Goal: Register for event/course

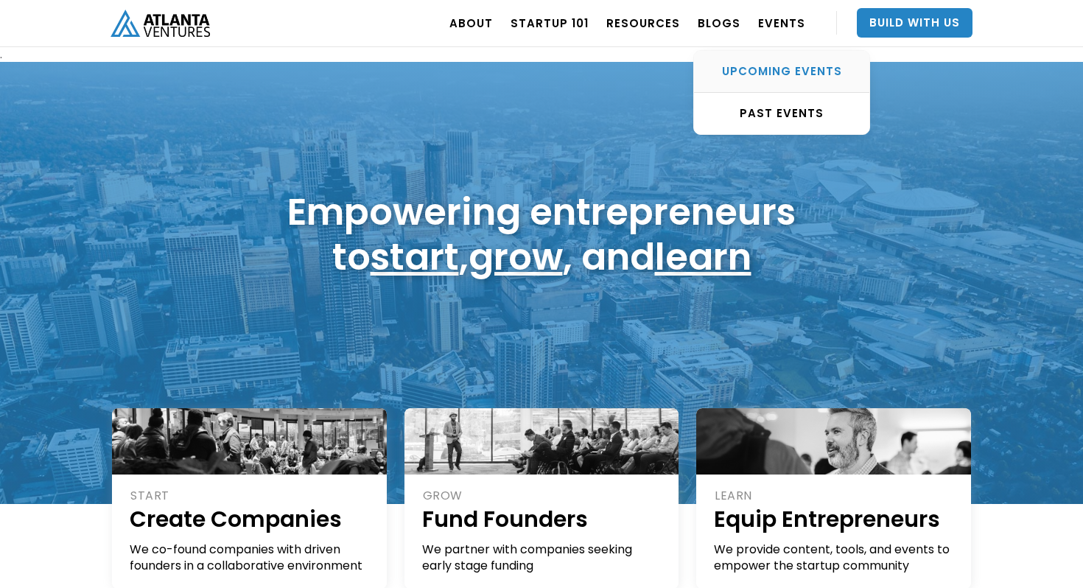
click at [769, 69] on div "UPCOMING EVENTS" at bounding box center [781, 71] width 175 height 15
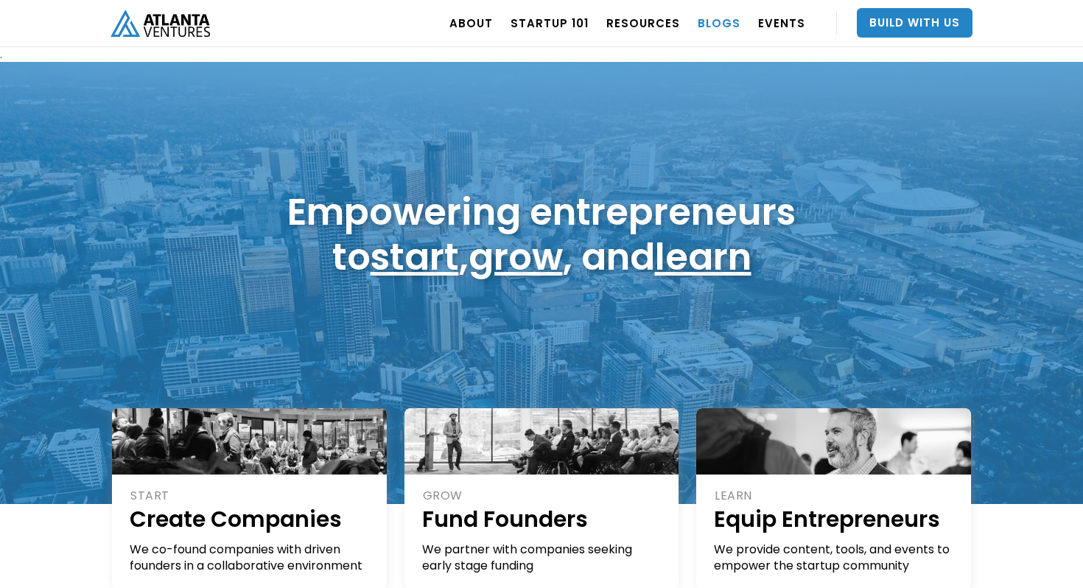
click at [718, 25] on link "BLOGS" at bounding box center [719, 22] width 43 height 41
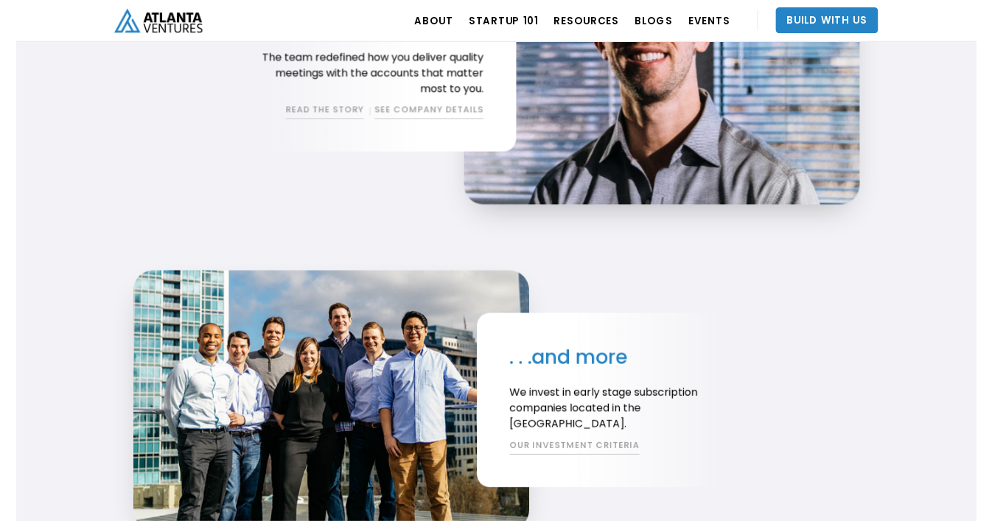
scroll to position [3527, 0]
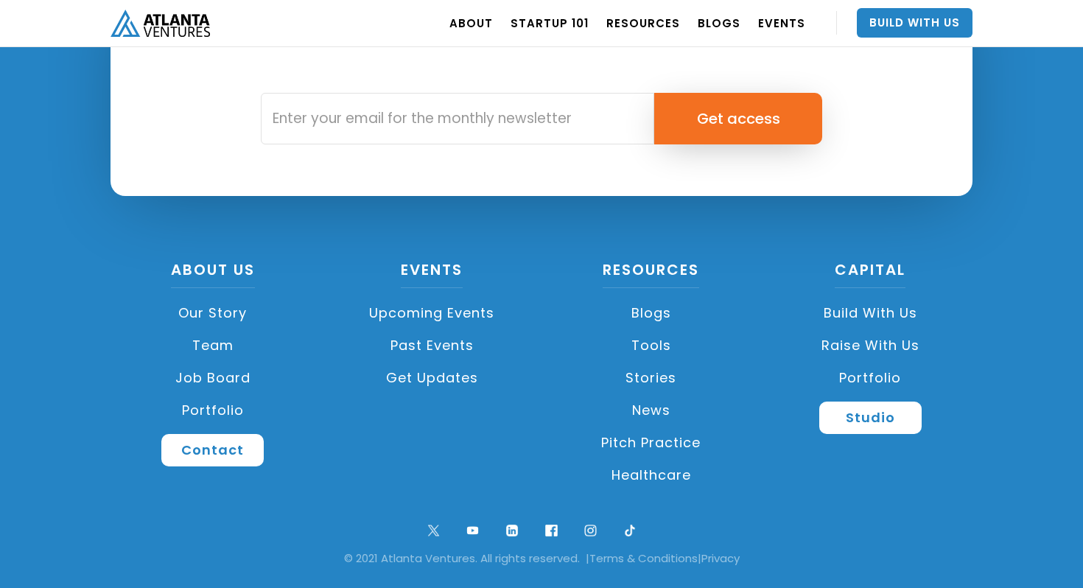
click at [645, 409] on link "News" at bounding box center [651, 410] width 205 height 32
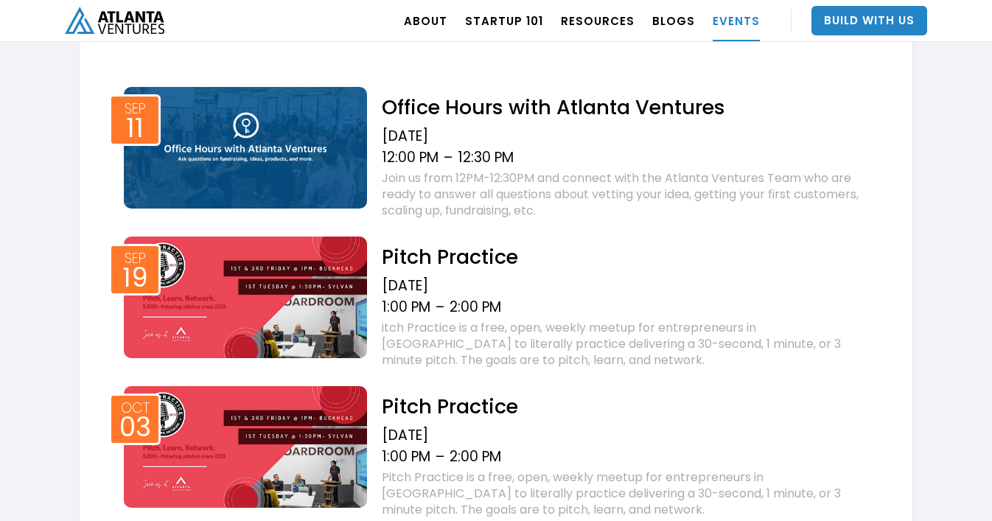
scroll to position [598, 0]
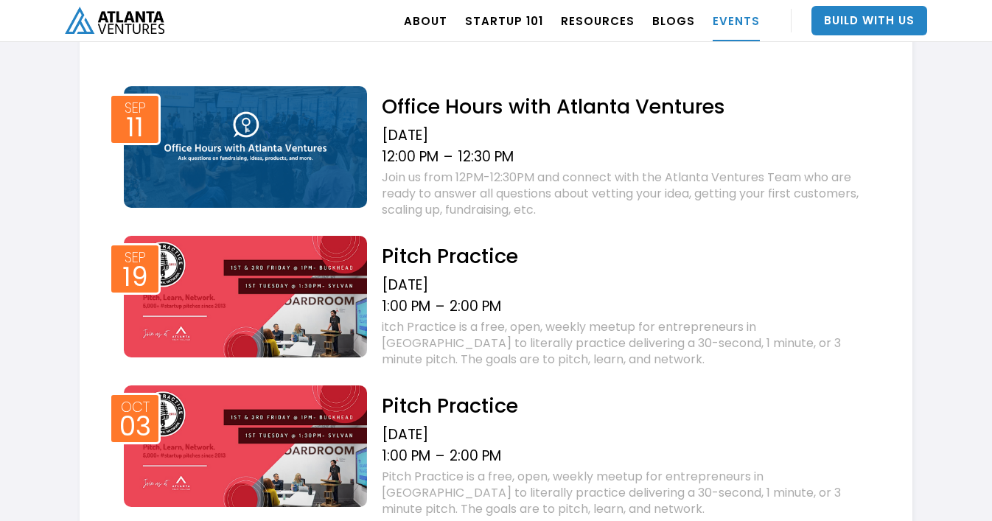
click at [482, 254] on h2 "Pitch Practice" at bounding box center [629, 256] width 494 height 26
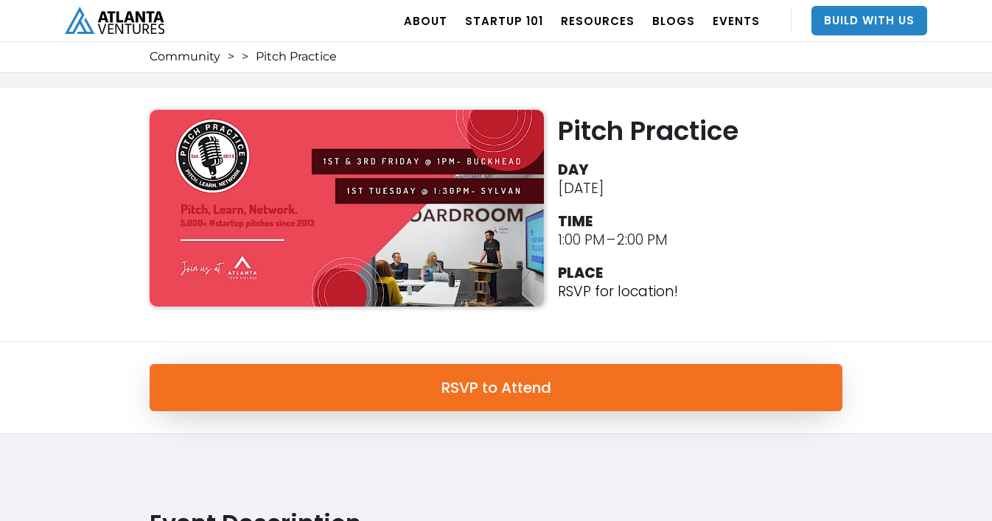
click at [83, 174] on div "Pitch Practice DAY [DATE] TIME 1:00 PM – 2:00 PM PLACE RSVP for location!" at bounding box center [496, 215] width 992 height 254
